Goal: Communication & Community: Share content

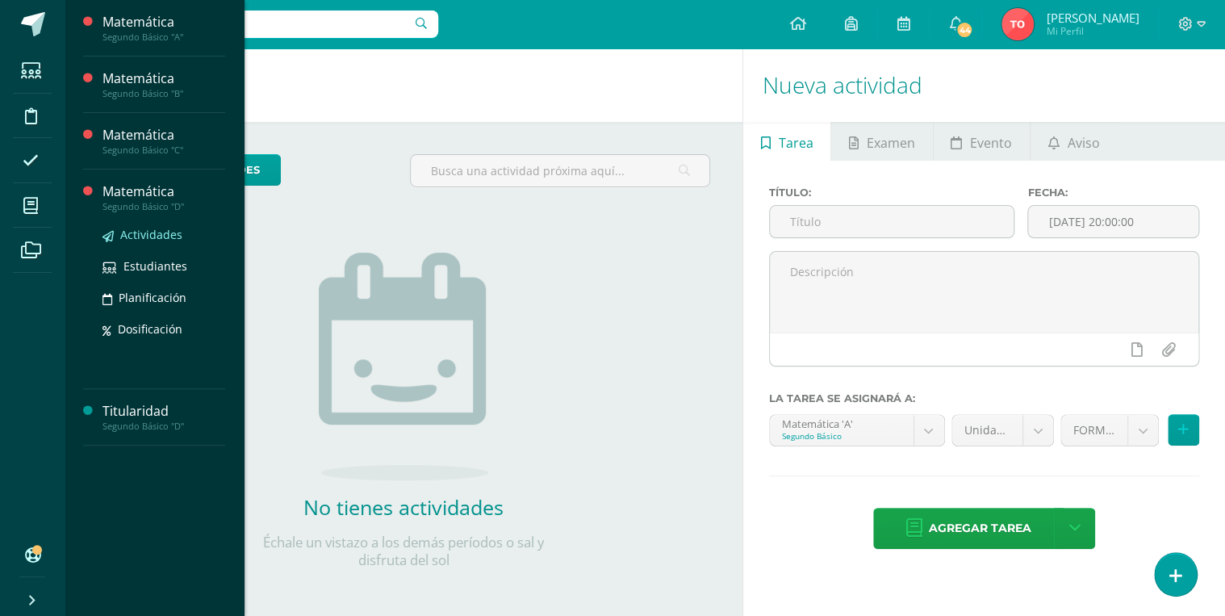
click at [154, 232] on span "Actividades" at bounding box center [151, 234] width 62 height 15
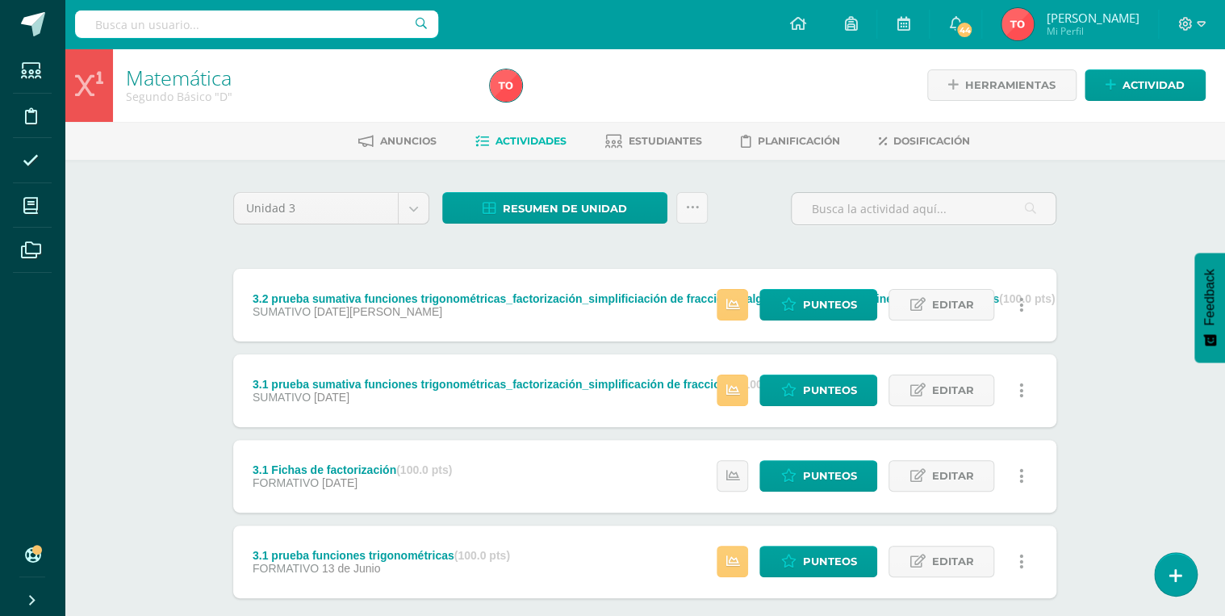
scroll to position [65, 0]
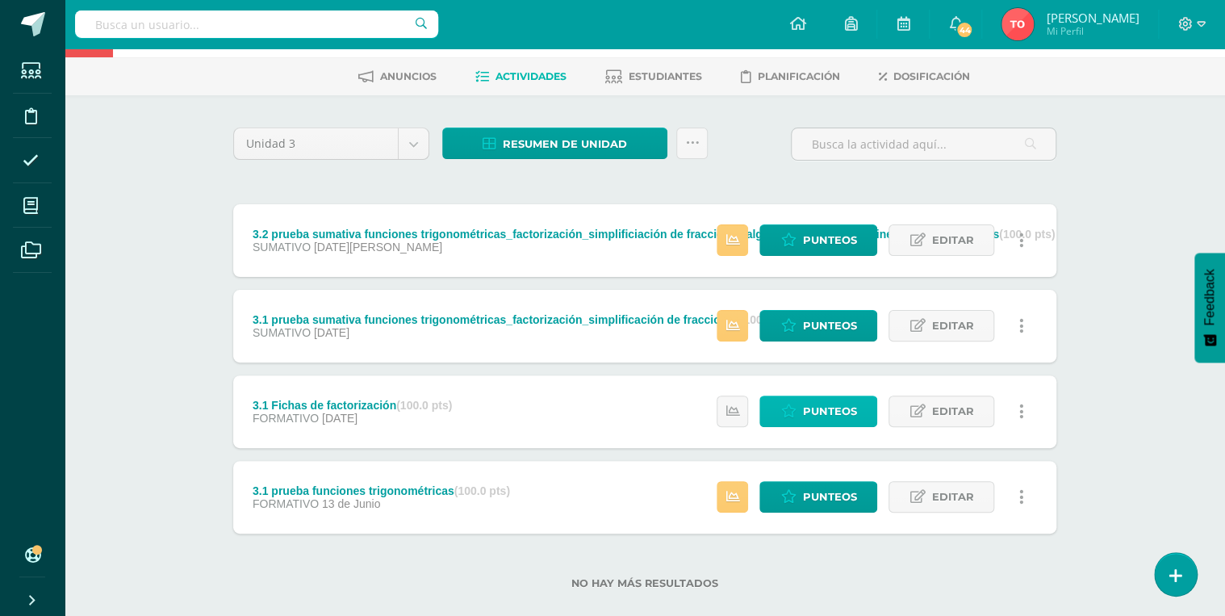
click at [836, 414] on span "Punteos" at bounding box center [829, 411] width 54 height 30
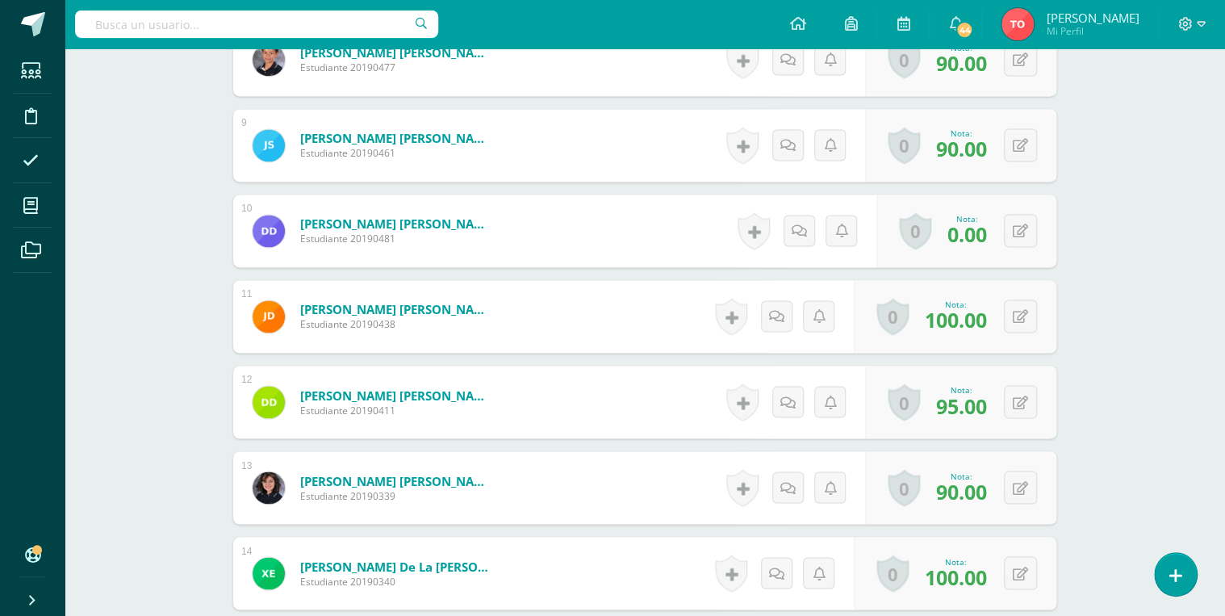
scroll to position [1122, 0]
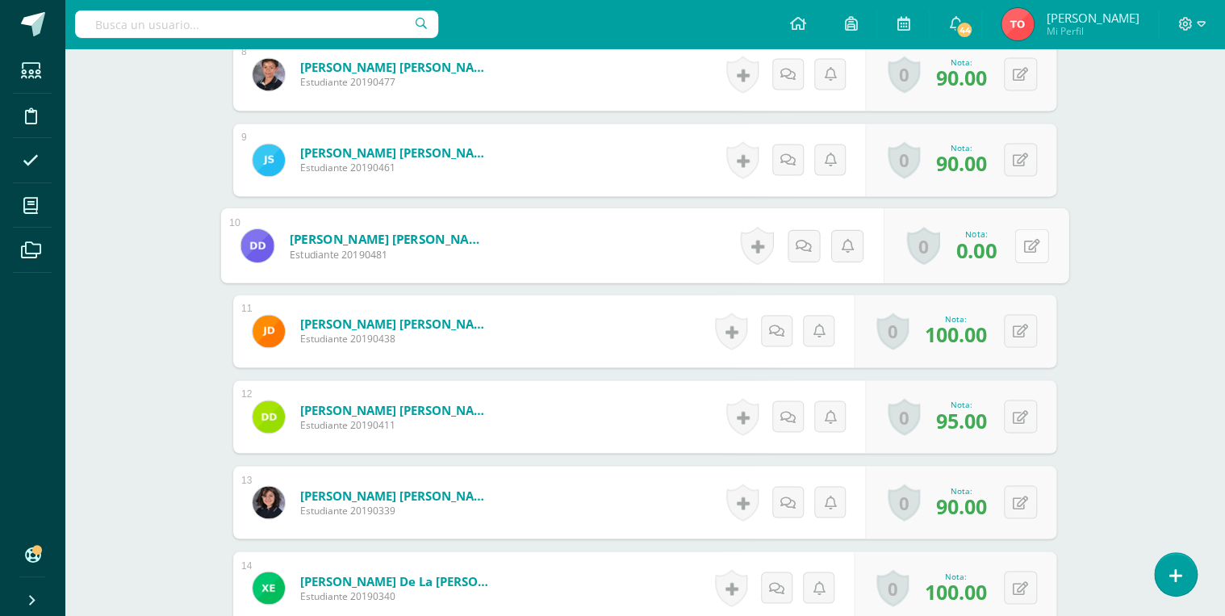
click at [1017, 243] on button at bounding box center [1032, 245] width 34 height 34
type input "100"
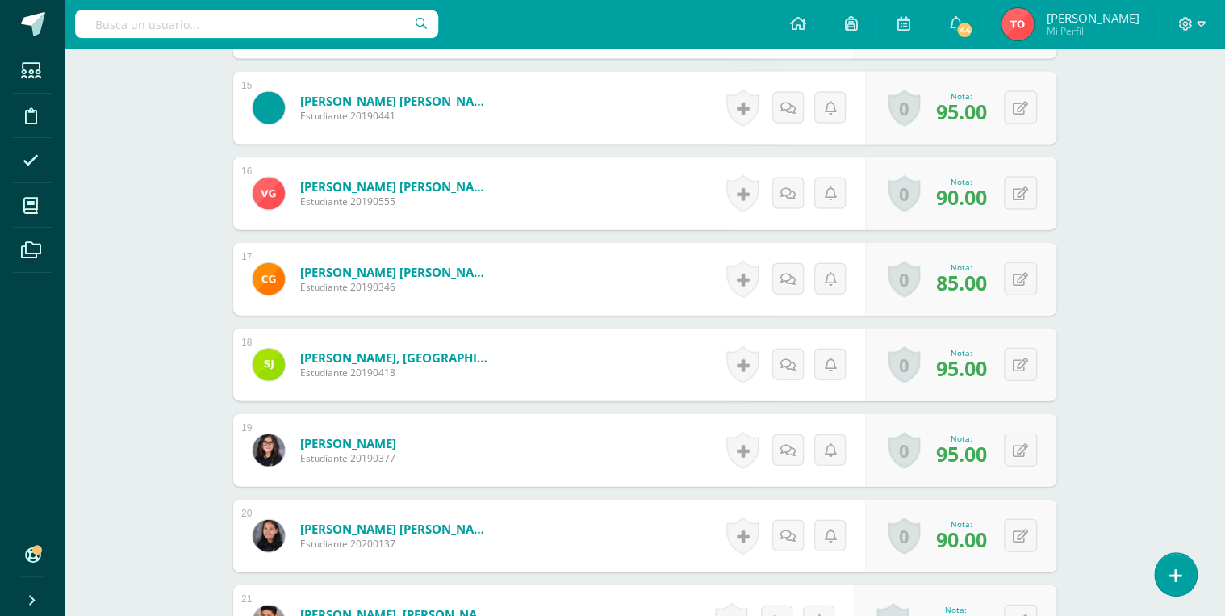
scroll to position [1170, 0]
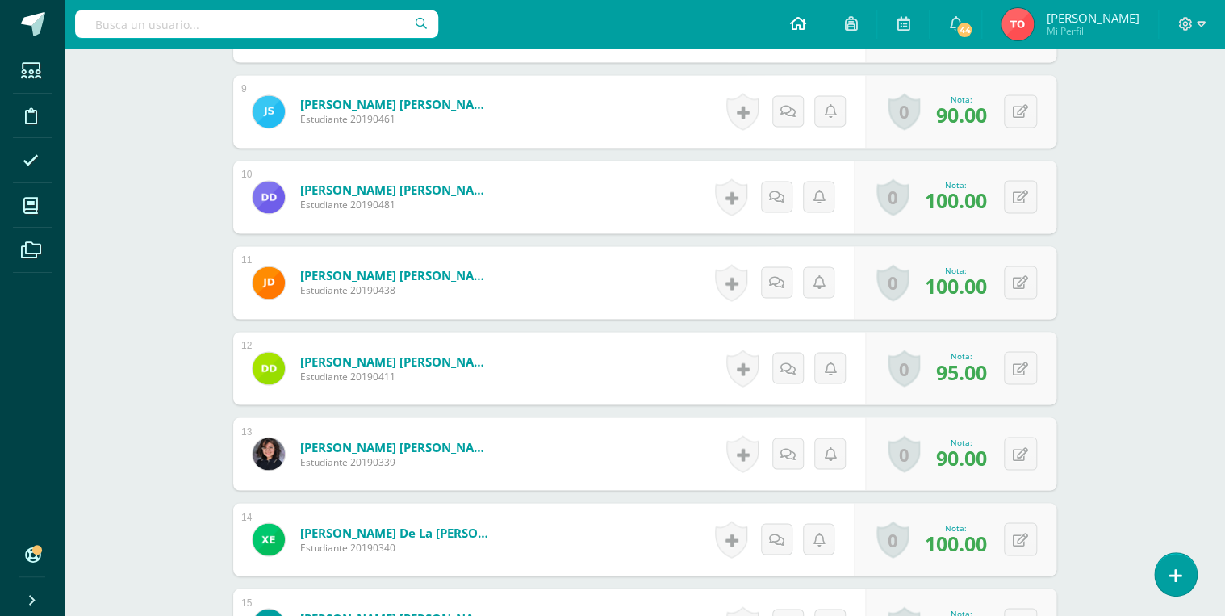
click at [806, 21] on icon at bounding box center [797, 23] width 16 height 15
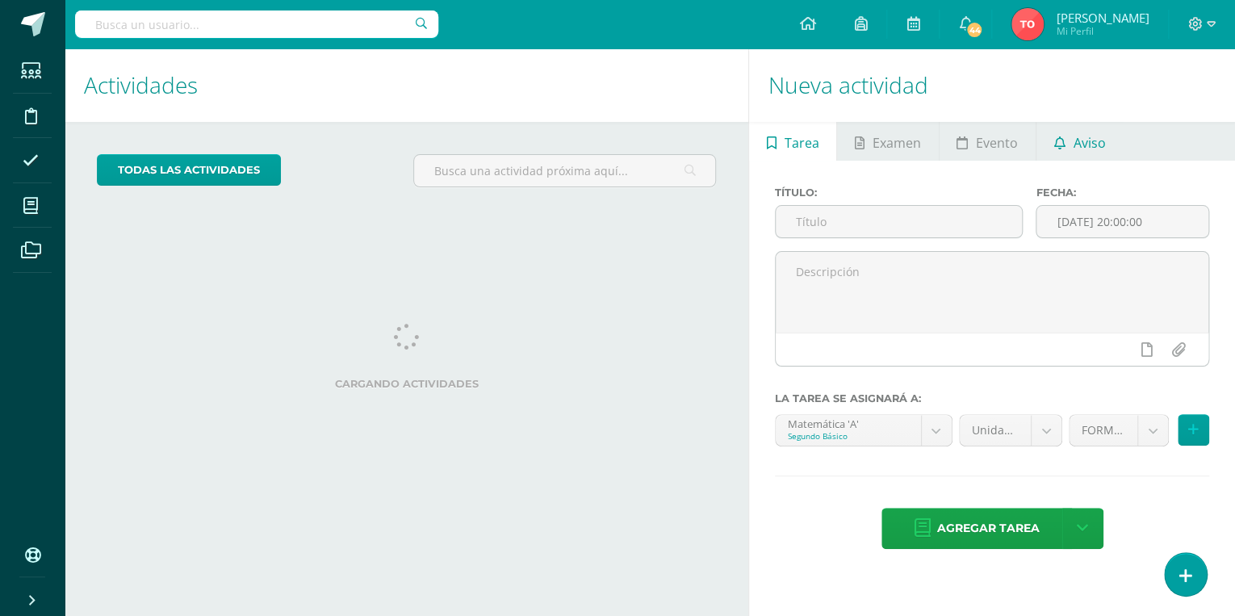
click at [1067, 147] on link "Aviso" at bounding box center [1079, 141] width 86 height 39
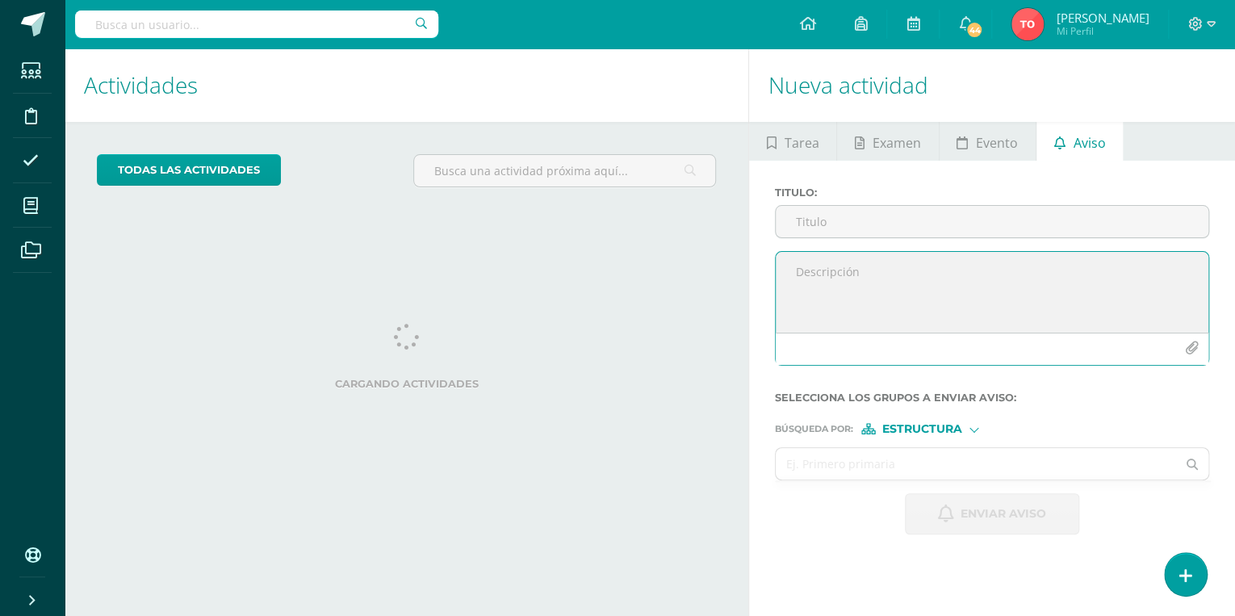
click at [858, 276] on textarea at bounding box center [992, 292] width 433 height 81
paste textarea "Buen día, Reciban un cordial saludo. Les escribo para comunicarles que su hijo/…"
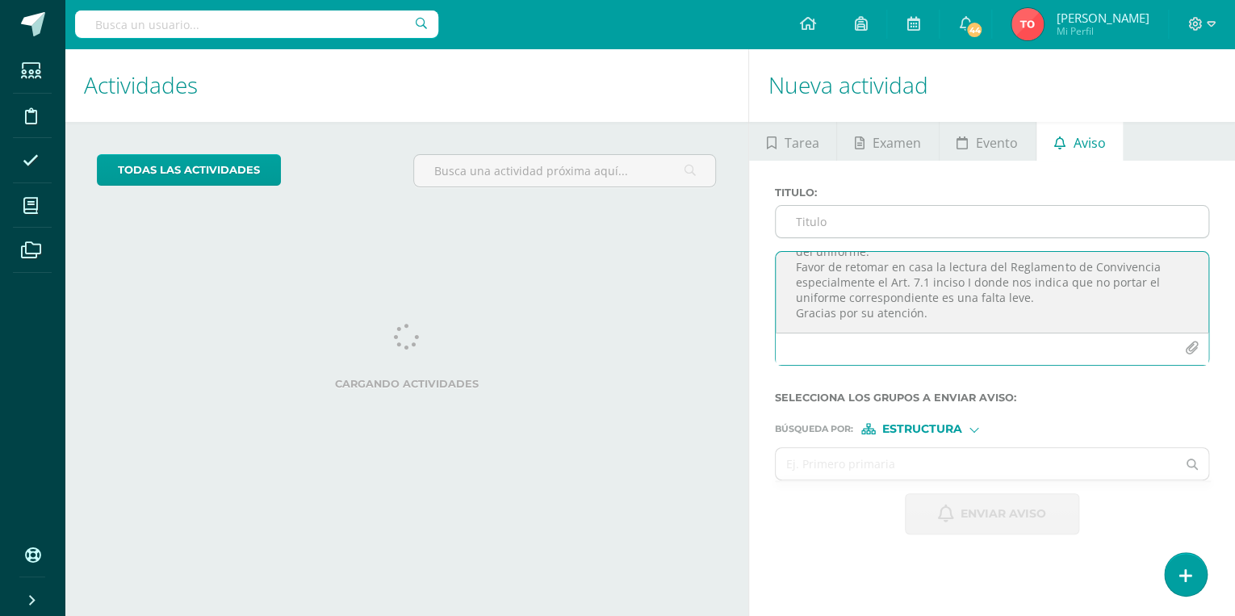
type textarea "Buen día, Reciban un cordial saludo. Les escribo para comunicarles que su hijo/…"
click at [805, 224] on input "Titulo :" at bounding box center [992, 221] width 433 height 31
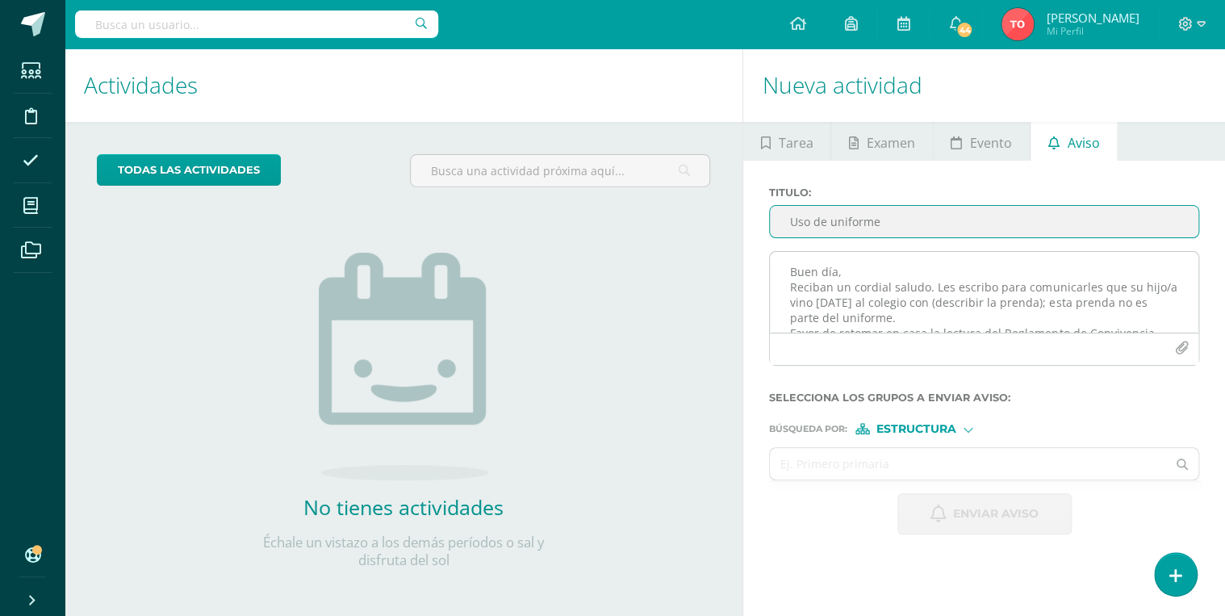
type input "Uso de uniforme"
click at [883, 268] on textarea "Buen día, Reciban un cordial saludo. Les escribo para comunicarles que su hijo/…" at bounding box center [984, 292] width 429 height 81
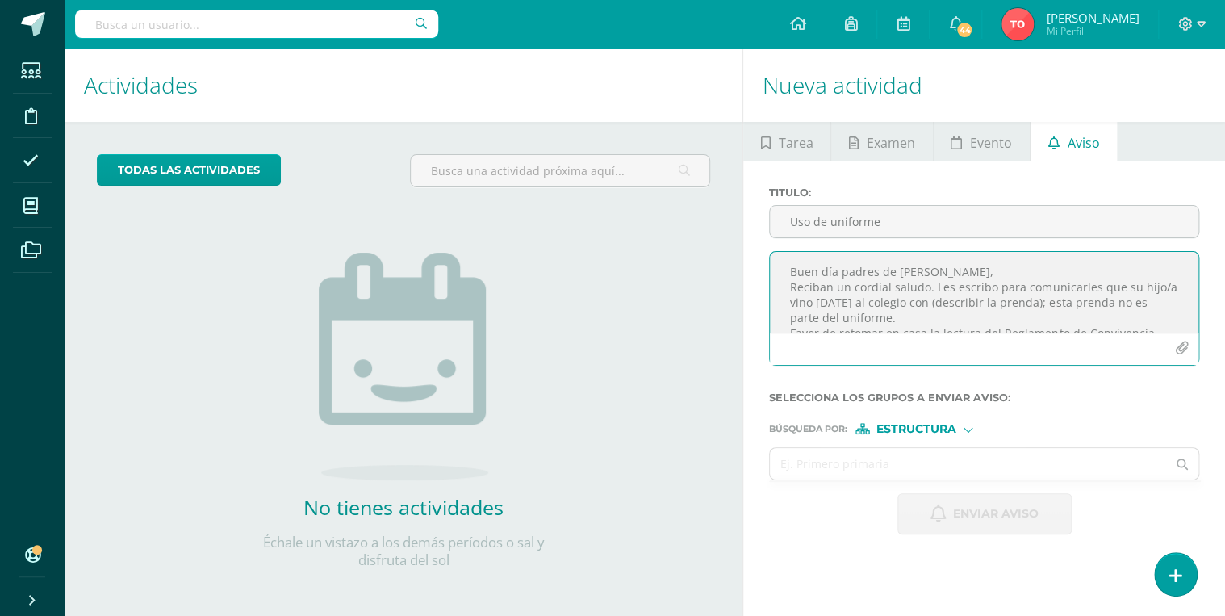
click at [1146, 287] on textarea "Buen día padres de Isabella Archila, Reciban un cordial saludo. Les escribo par…" at bounding box center [984, 292] width 429 height 81
click at [910, 303] on textarea "Buen día padres de Isabella Archila, Reciban un cordial saludo. Les escribo par…" at bounding box center [984, 292] width 429 height 81
click at [1030, 286] on textarea "Buen día padres de Isabella Archila, Reciban un cordial saludo. Les escribo par…" at bounding box center [984, 292] width 429 height 81
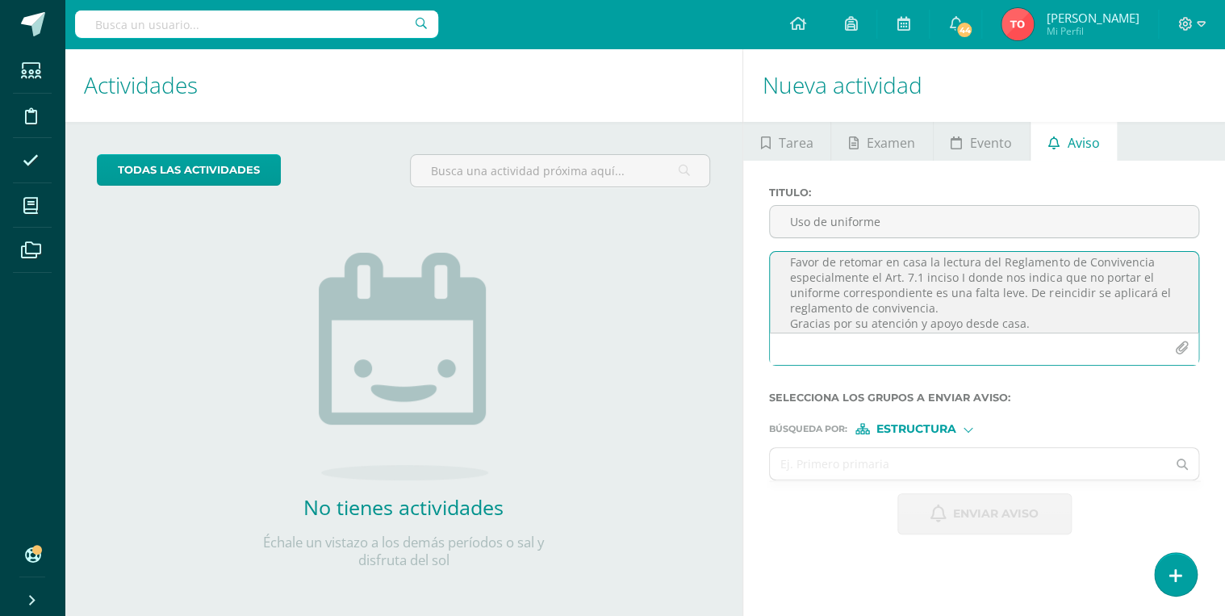
click at [1020, 326] on textarea "Buen día padres de Isabella Archila, Reciban un cordial saludo. Les escribo par…" at bounding box center [984, 292] width 429 height 81
type textarea "Buen día padres de Isabella Archila, Reciban un cordial saludo. Les escribo par…"
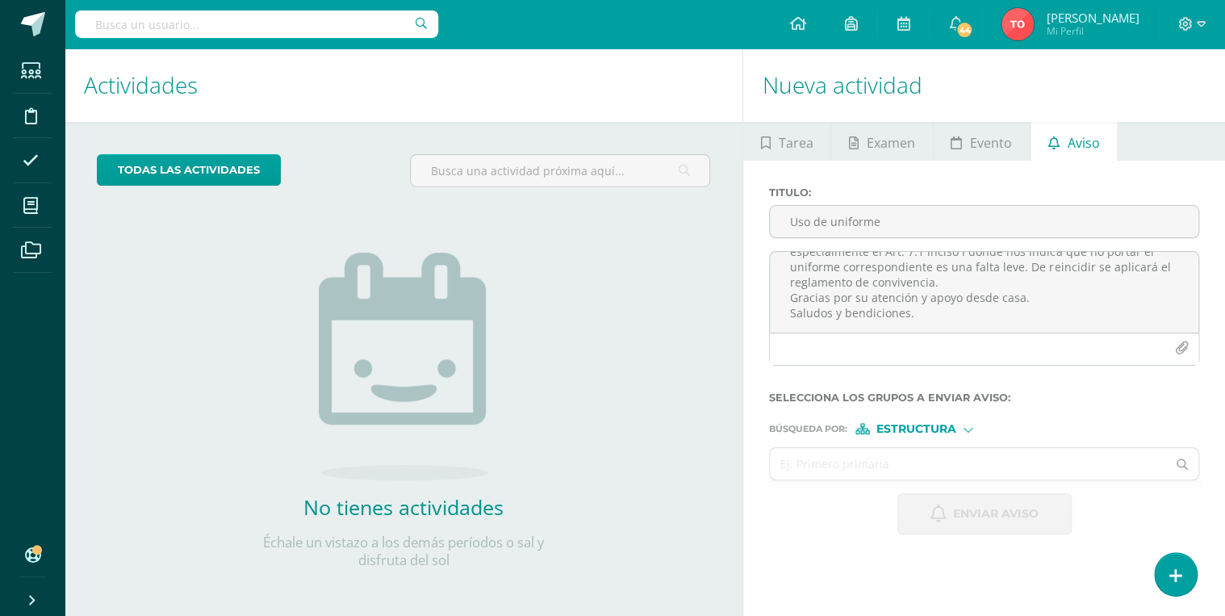
click at [936, 433] on span "Estructura" at bounding box center [917, 429] width 80 height 9
click at [936, 466] on span "Persona" at bounding box center [922, 470] width 58 height 9
click at [936, 465] on input "text" at bounding box center [968, 463] width 396 height 31
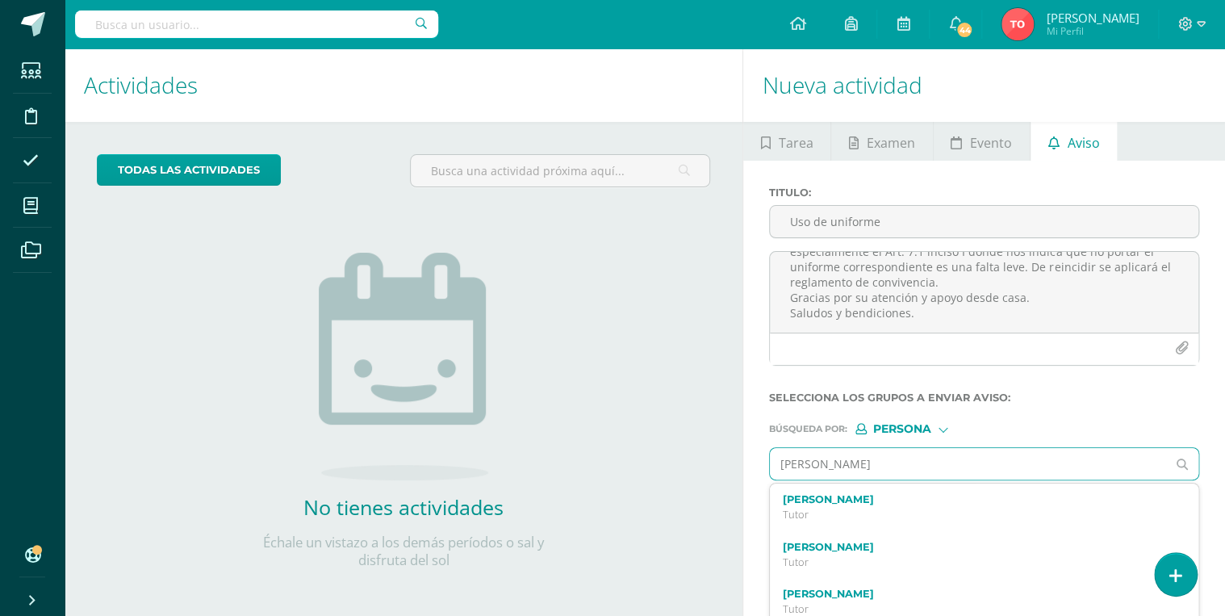
type input "isabella archila"
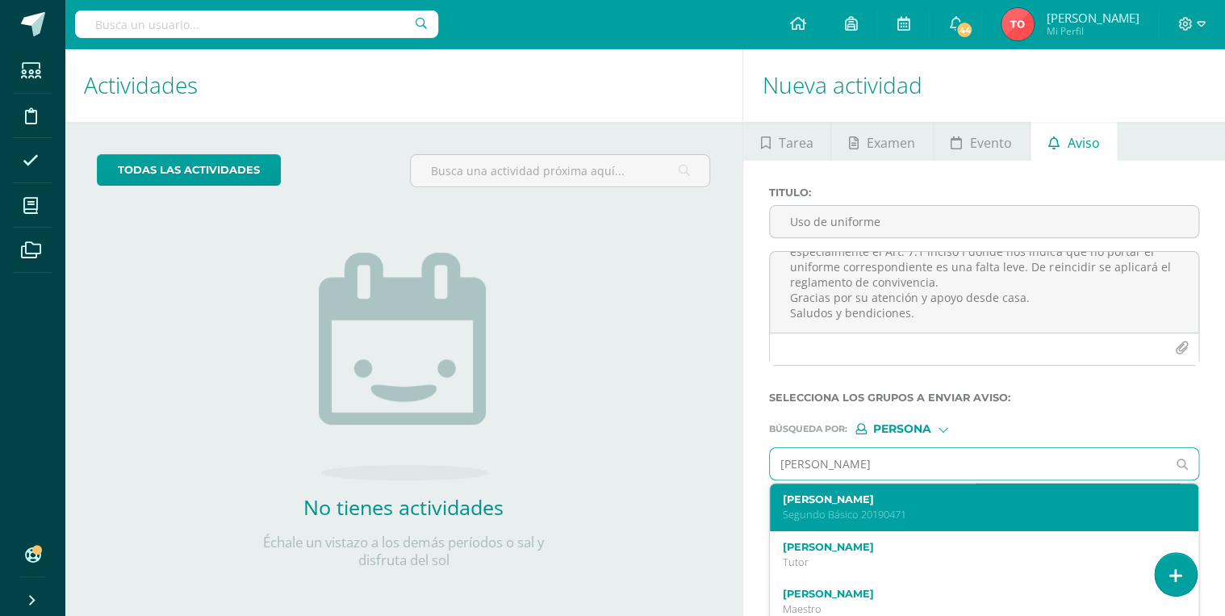
click at [924, 513] on p "Segundo Básico 20190471" at bounding box center [976, 515] width 386 height 14
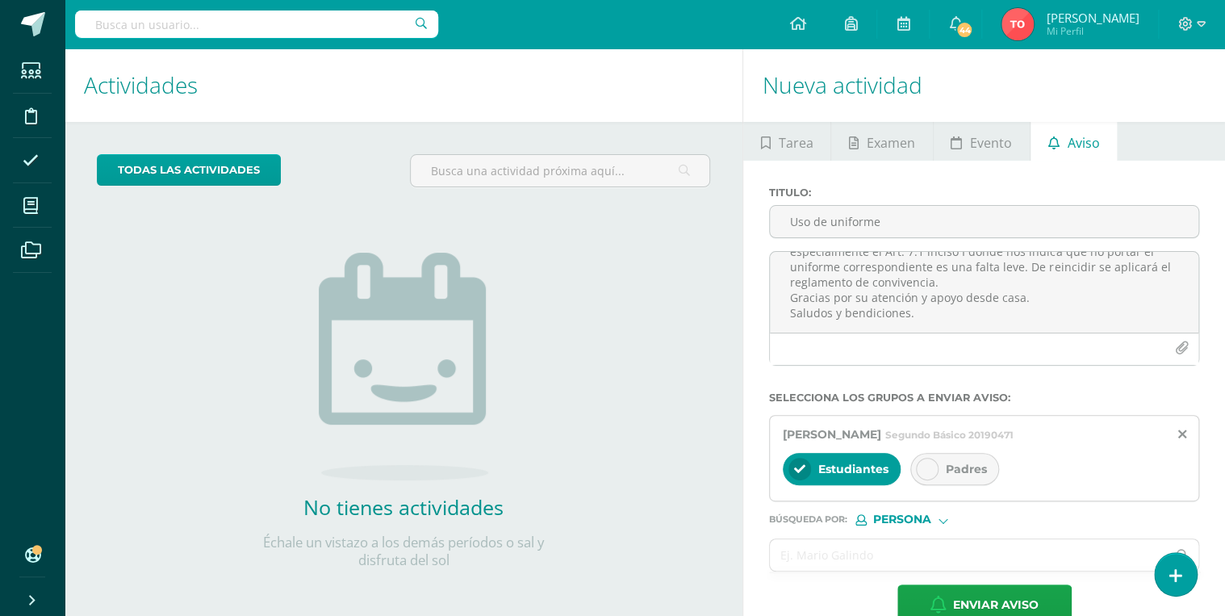
click at [952, 470] on span "Padres" at bounding box center [966, 469] width 41 height 15
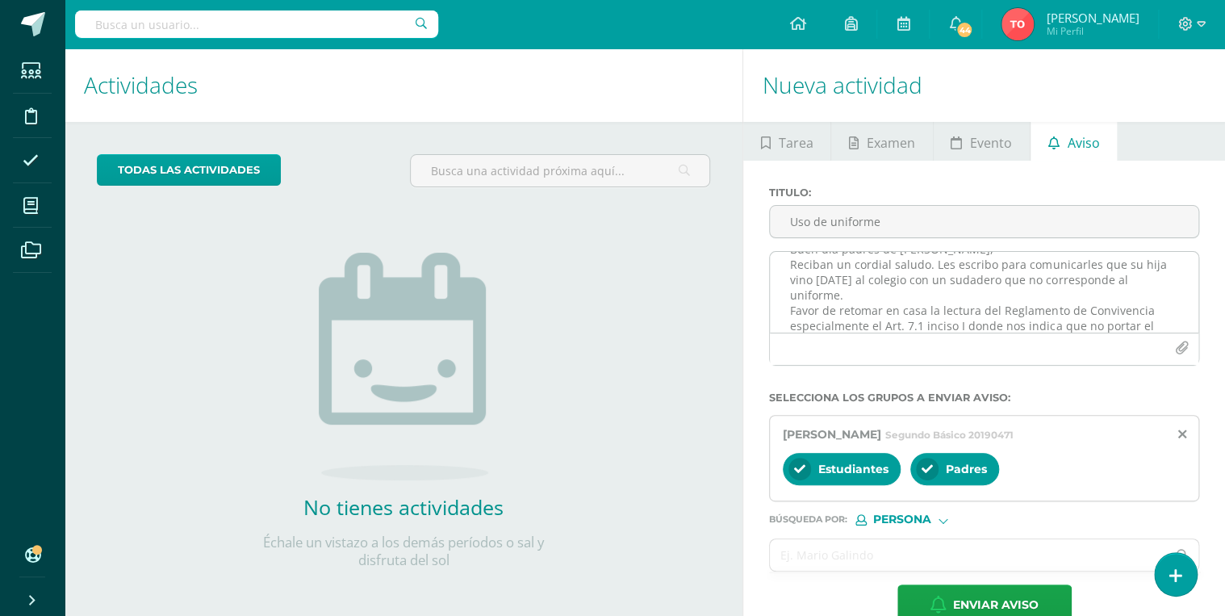
scroll to position [0, 0]
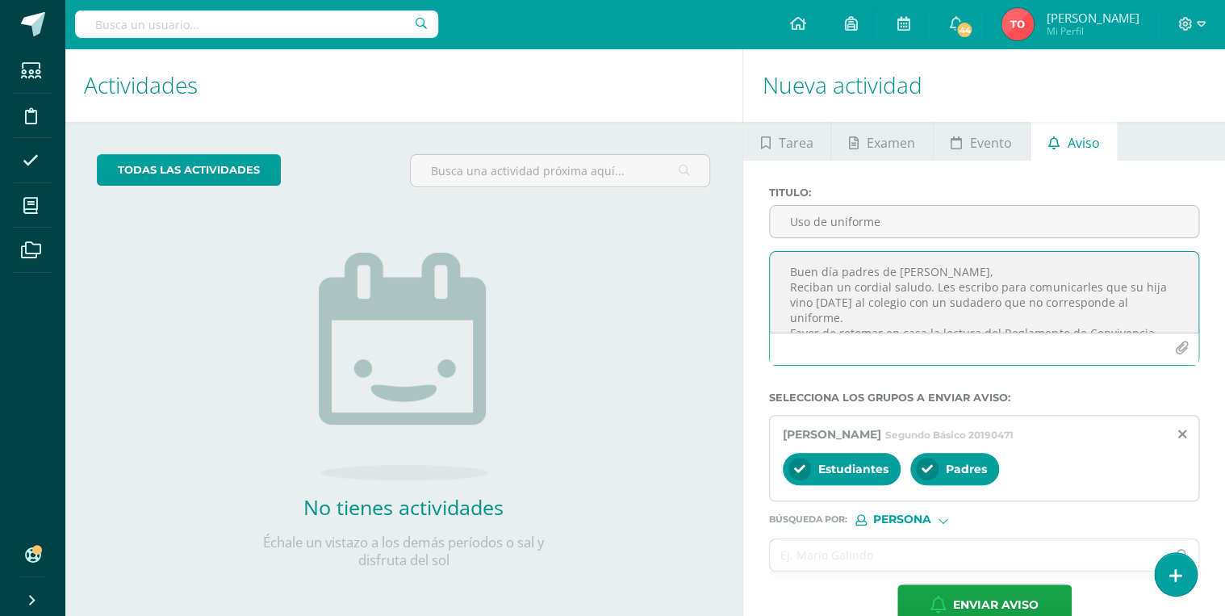
click at [1022, 257] on textarea "Buen día padres de Isabella Archila, Reciban un cordial saludo. Les escribo par…" at bounding box center [984, 292] width 429 height 81
click at [1009, 268] on textarea "Buen día padres de Isabella Archila, Reciban un cordial saludo. Les escribo par…" at bounding box center [984, 292] width 429 height 81
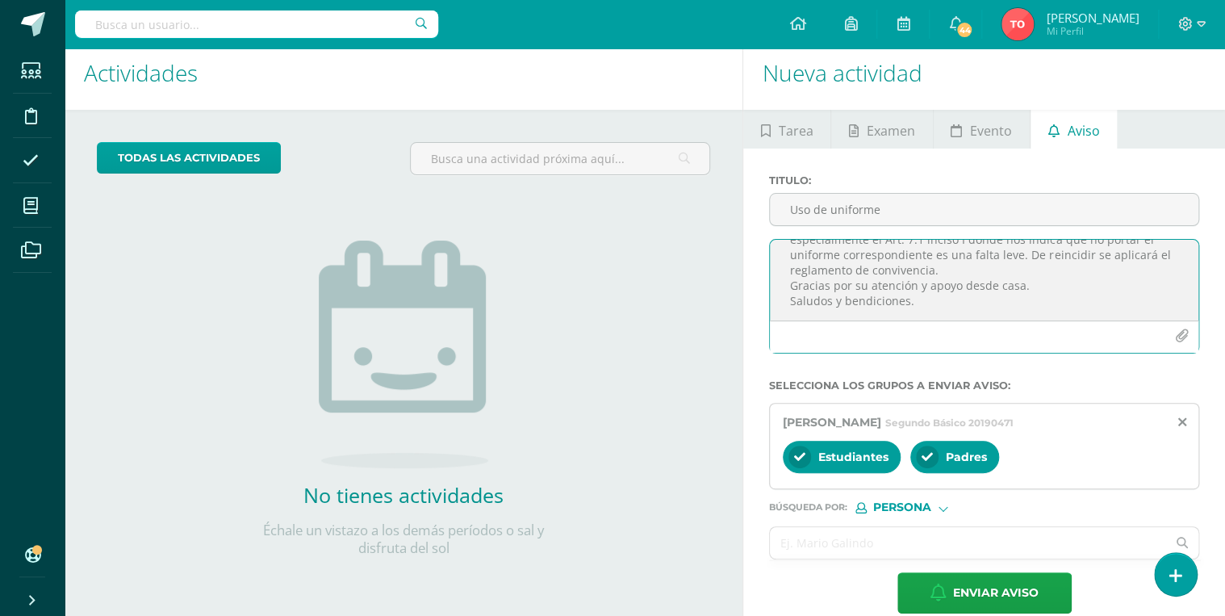
scroll to position [33, 0]
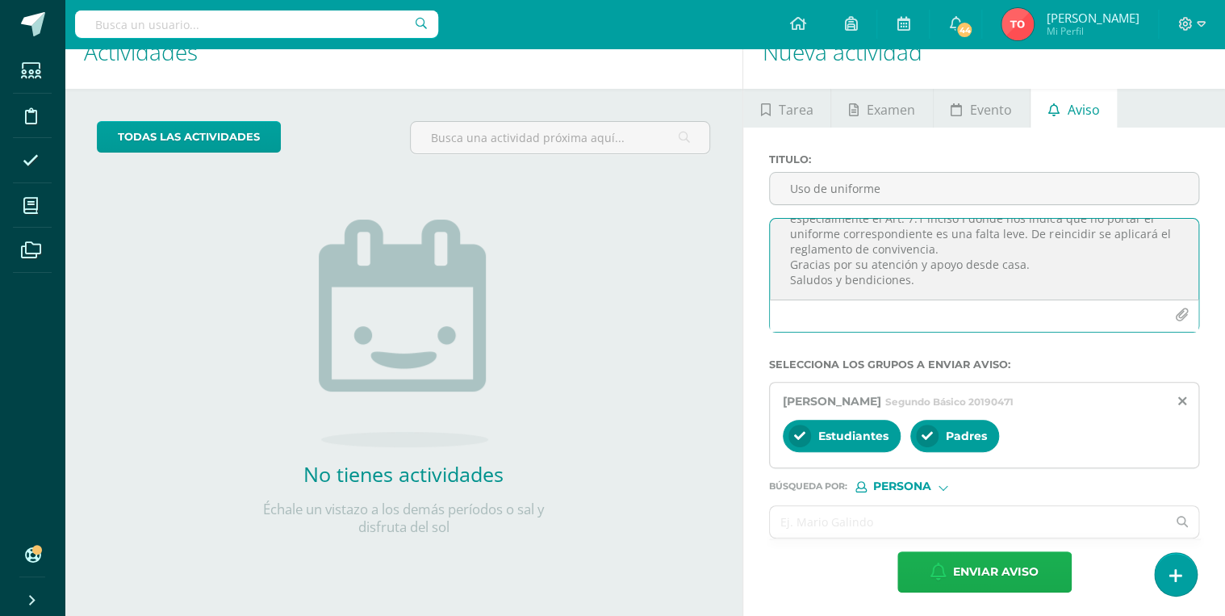
type textarea "Buen día padres de Isabella Archila Sturm. Reciban un cordial saludo. Les escri…"
click at [1002, 570] on span "Enviar aviso" at bounding box center [996, 572] width 86 height 40
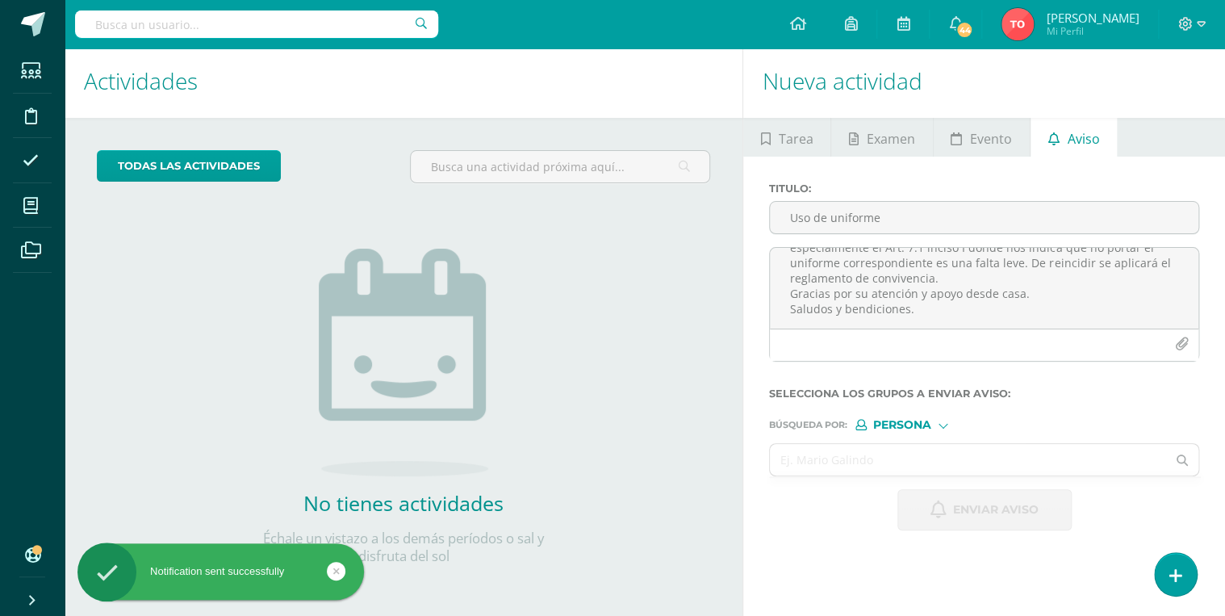
scroll to position [0, 0]
